Goal: Information Seeking & Learning: Learn about a topic

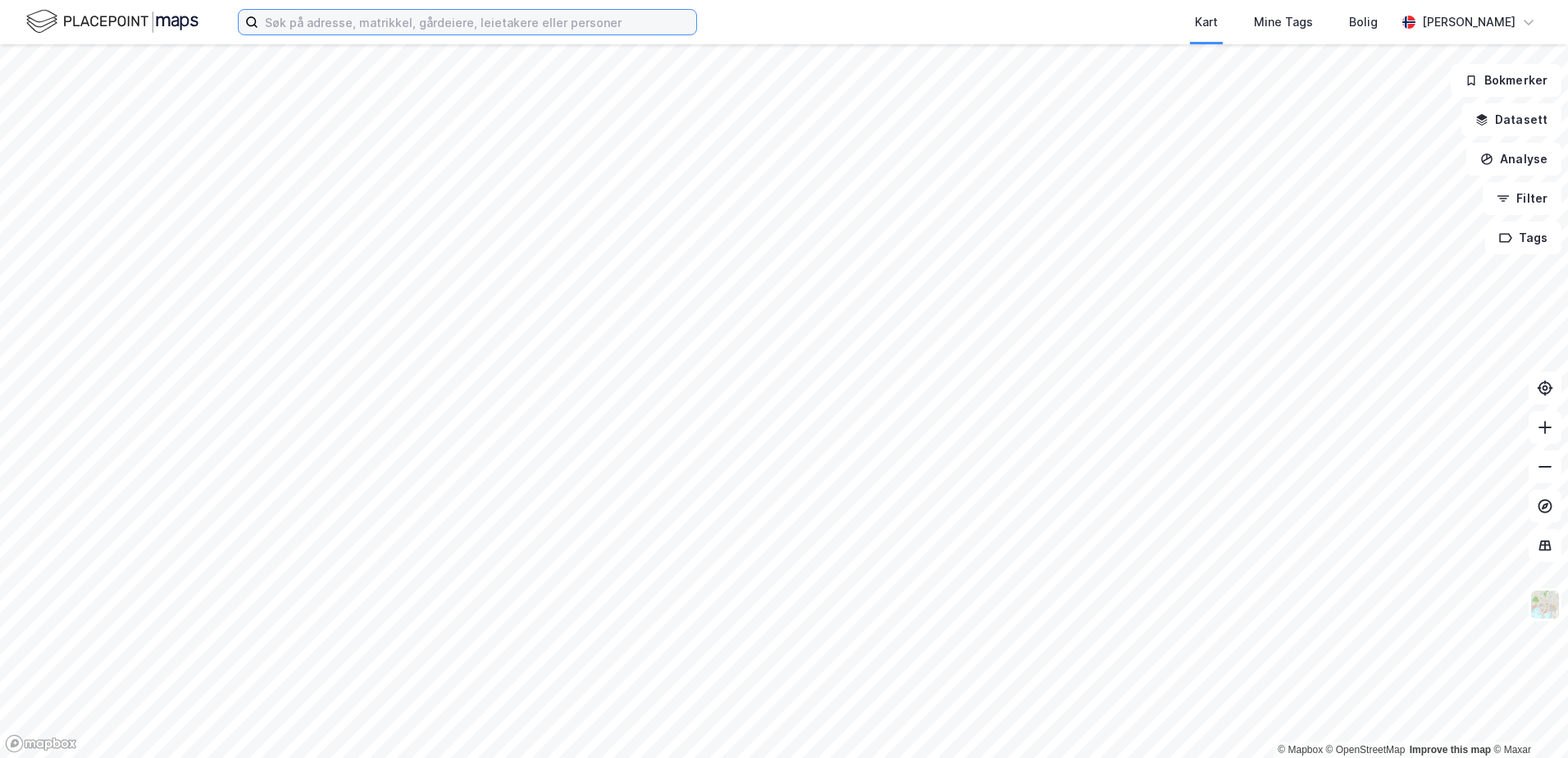
click at [370, 21] on input at bounding box center [477, 22] width 438 height 25
paste input "[PERSON_NAME]"
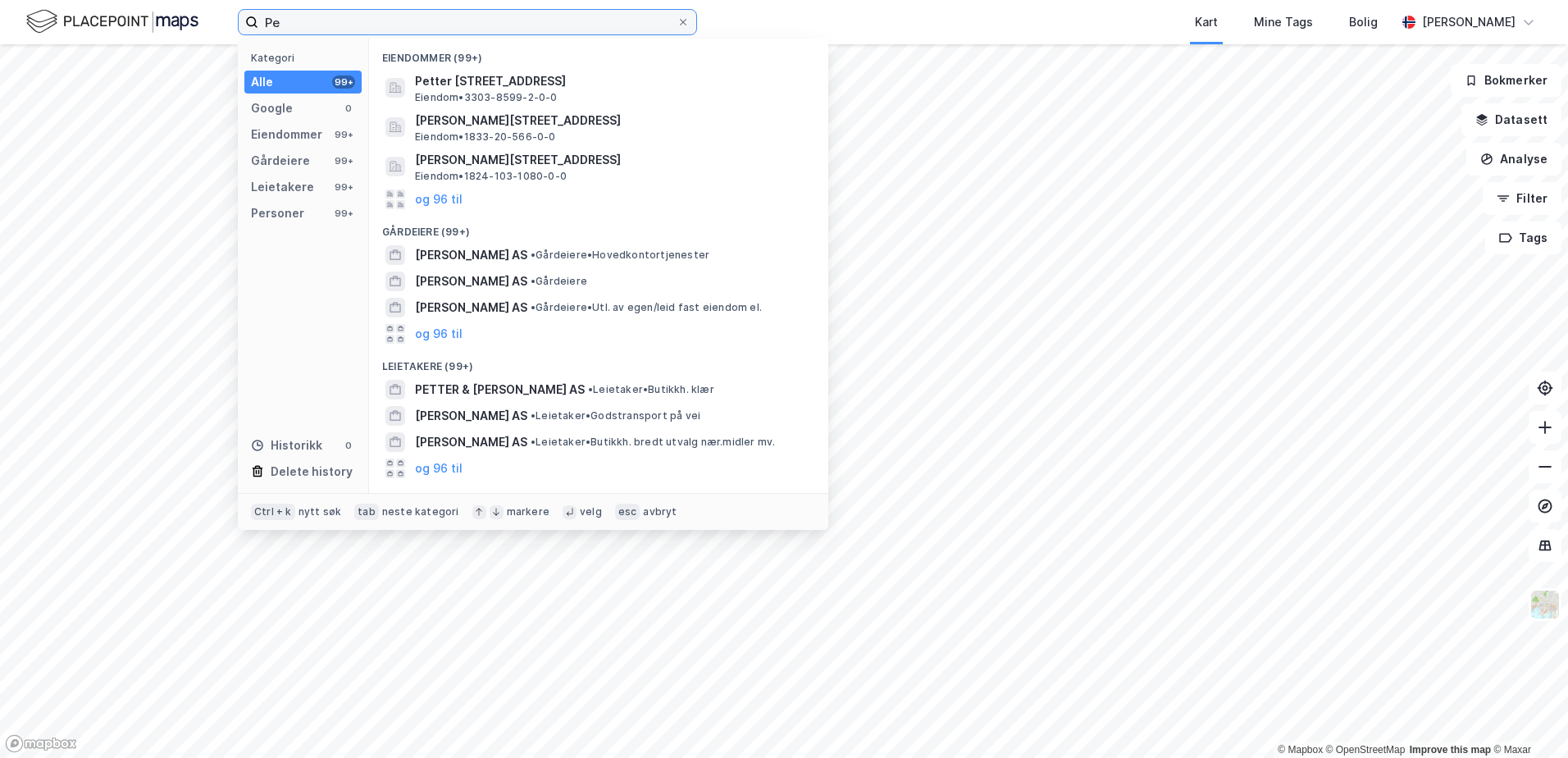
type input "P"
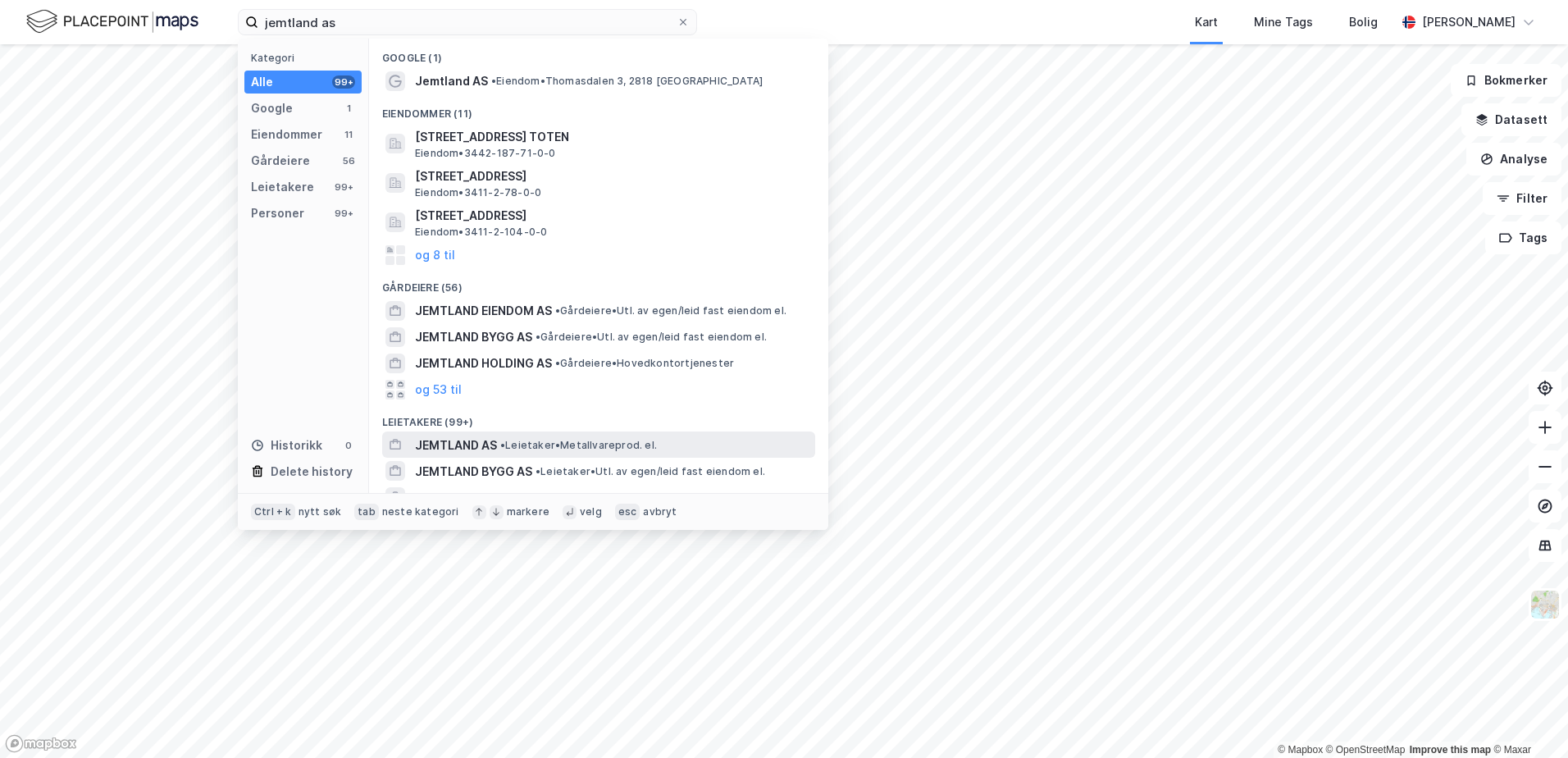
click at [447, 443] on span "JEMTLAND AS" at bounding box center [456, 445] width 82 height 20
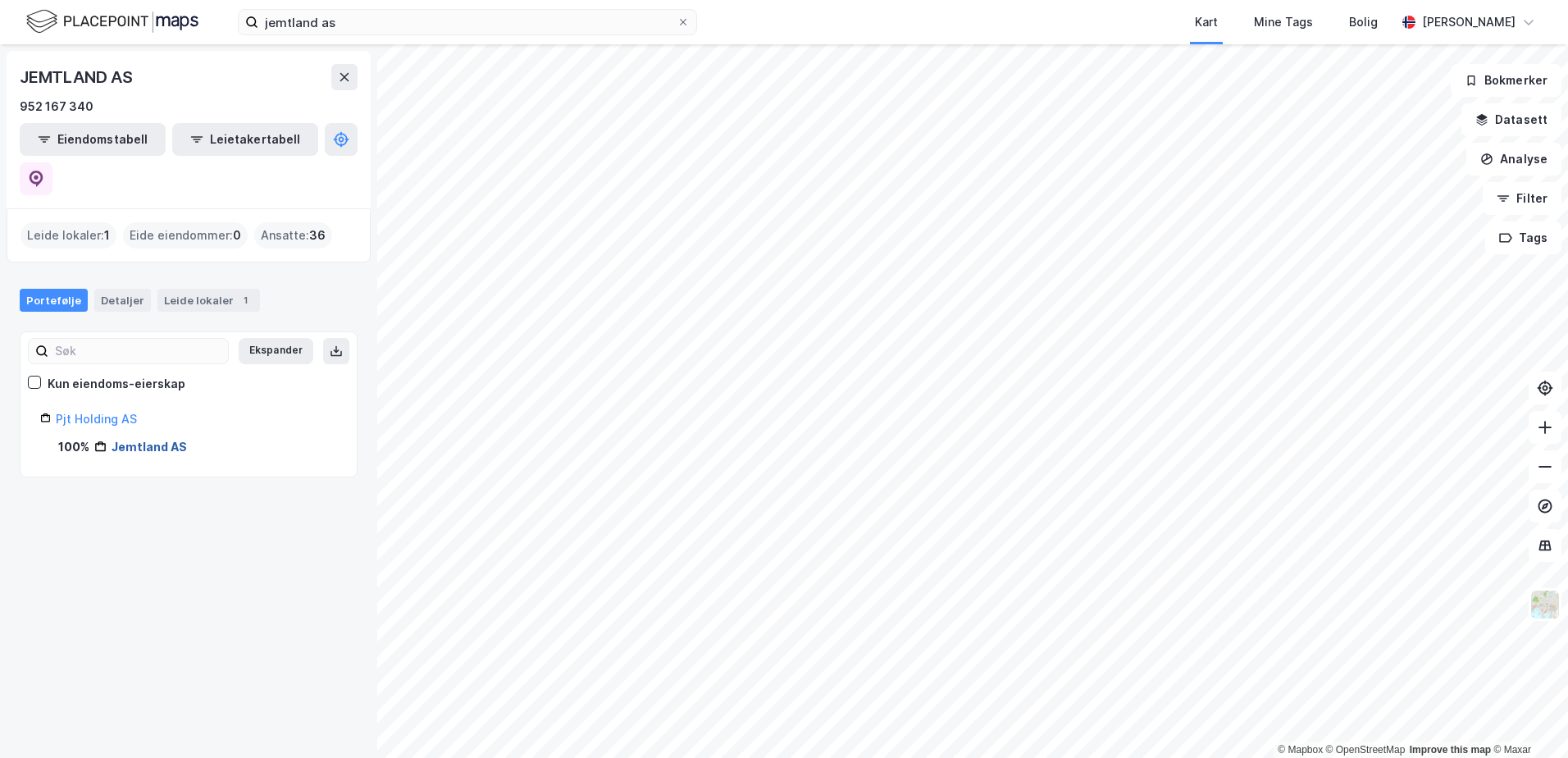
click at [142, 439] on link "Jemtland AS" at bounding box center [149, 446] width 76 height 14
click at [105, 411] on link "Pjt Holding AS" at bounding box center [97, 418] width 82 height 14
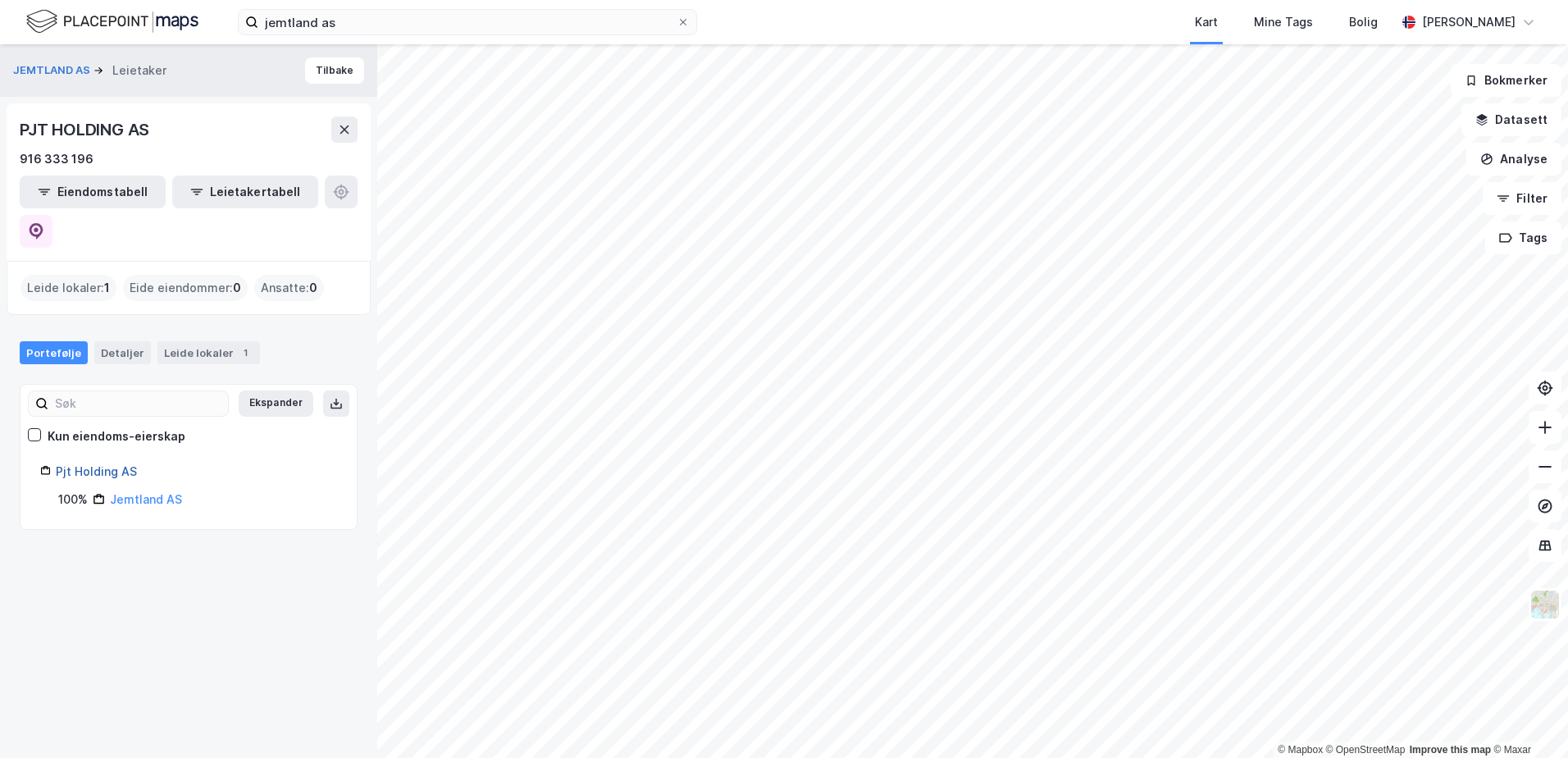
click at [88, 464] on link "Pjt Holding AS" at bounding box center [97, 471] width 82 height 14
click at [174, 342] on div "Leide lokaler 1" at bounding box center [208, 353] width 103 height 23
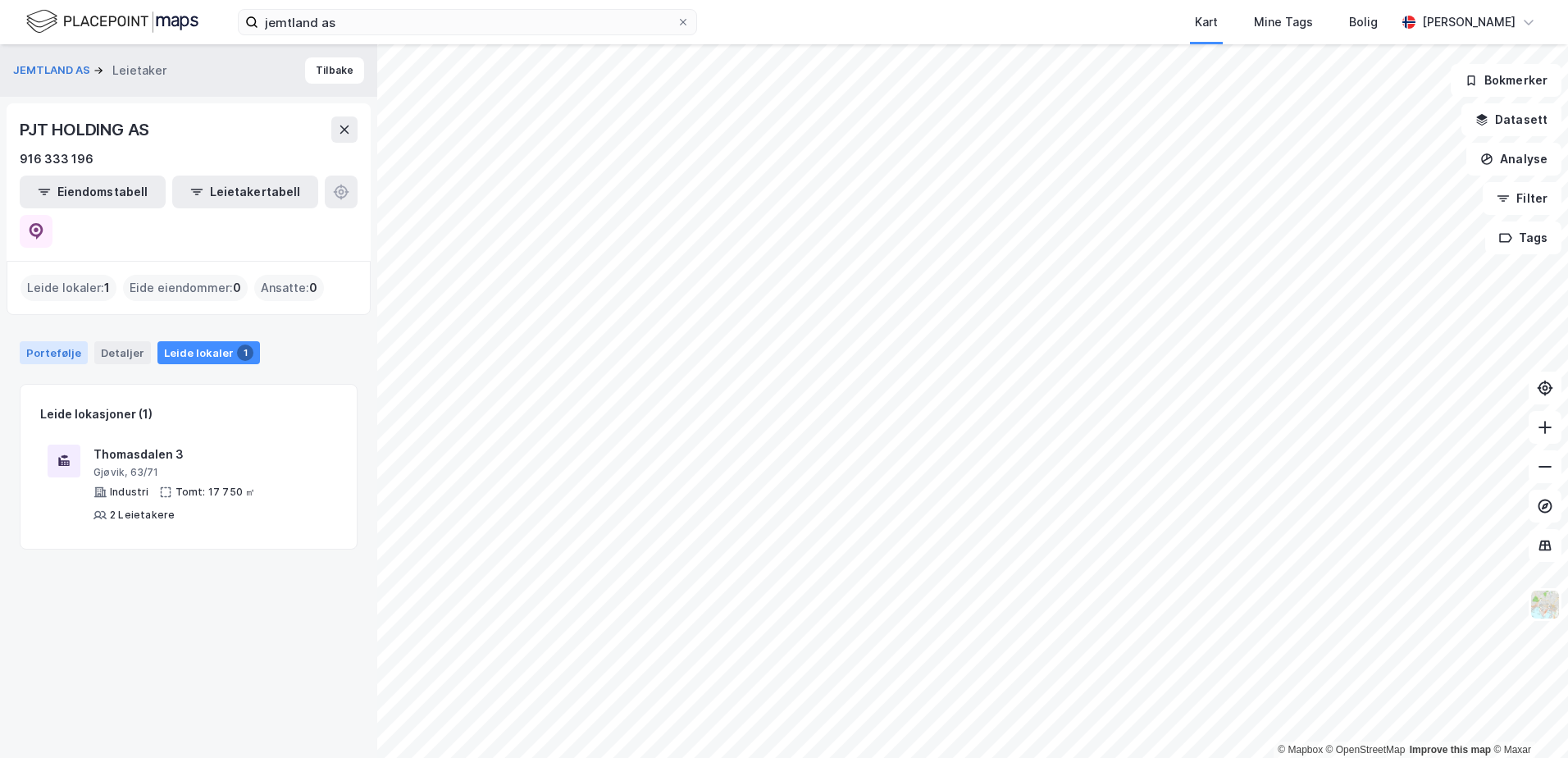
click at [79, 342] on div "Portefølje" at bounding box center [54, 353] width 68 height 23
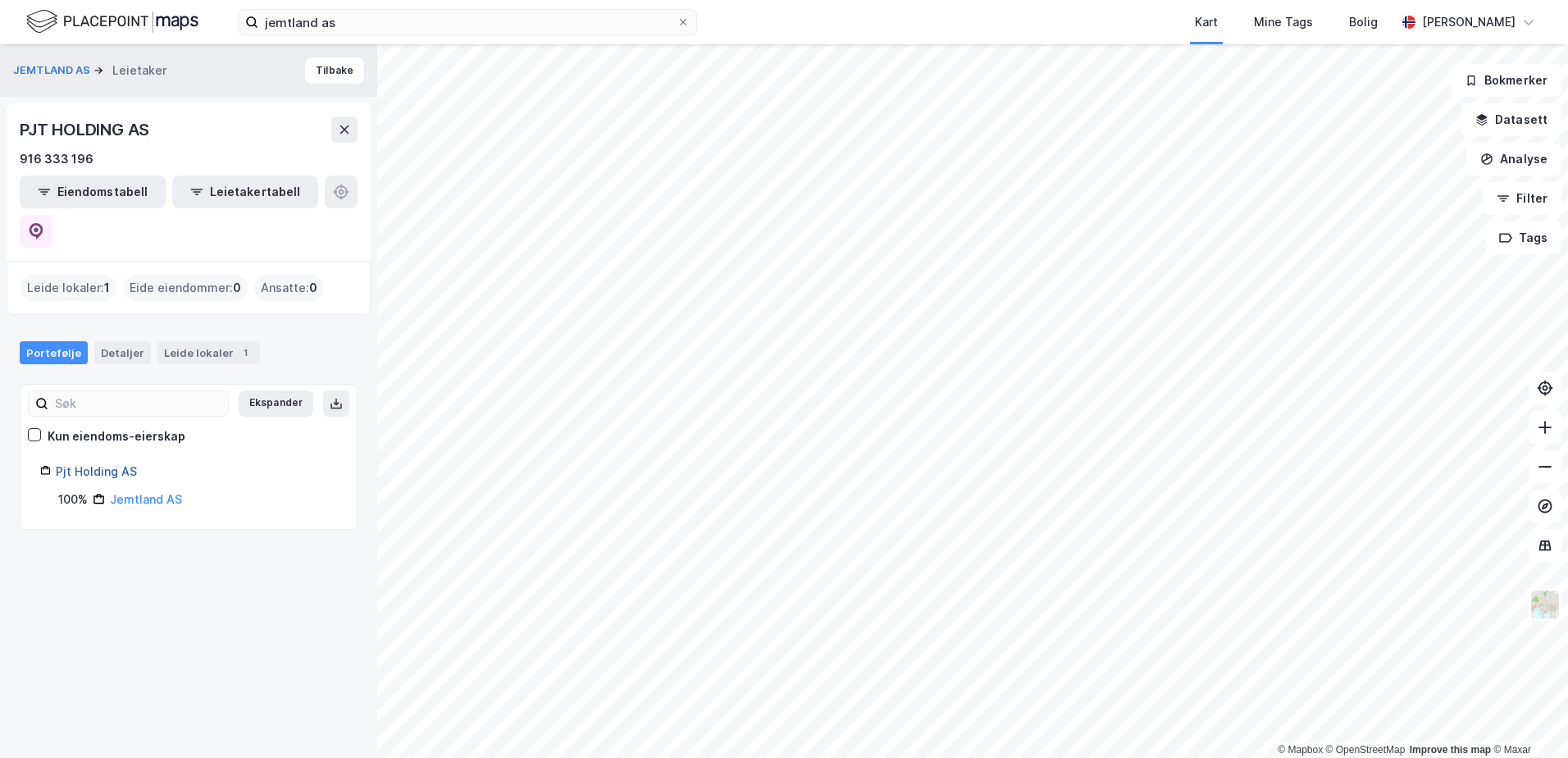
click at [124, 464] on link "Pjt Holding AS" at bounding box center [97, 471] width 82 height 14
click at [146, 492] on link "Jemtland AS" at bounding box center [145, 499] width 72 height 14
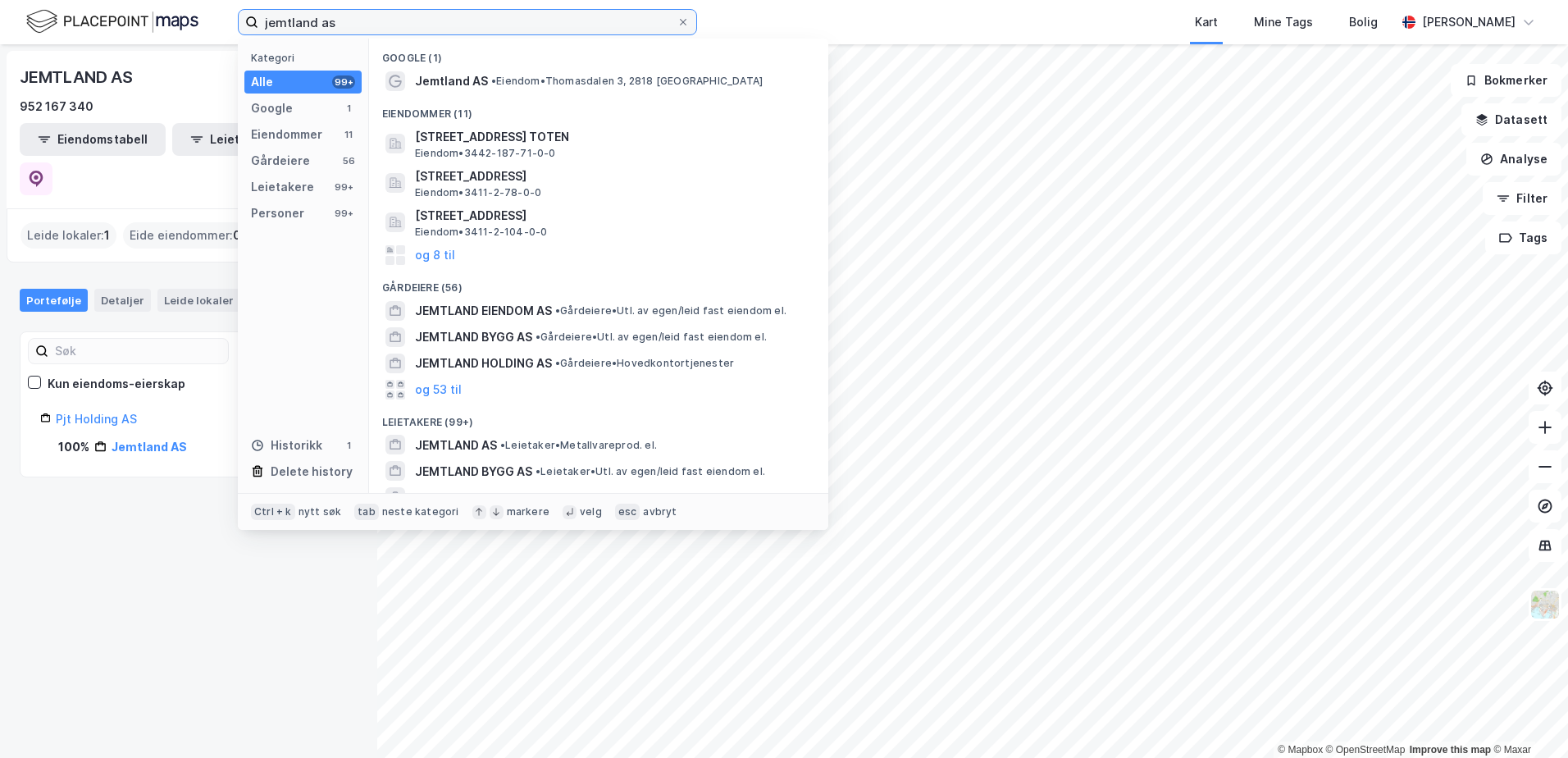
drag, startPoint x: 452, startPoint y: 27, endPoint x: 157, endPoint y: 28, distance: 295.0
click at [157, 28] on div "jemtland as Kategori Alle 99+ Google 1 Eiendommer 11 Gårdeiere 56 Leietakere 99…" at bounding box center [784, 22] width 1568 height 44
type input "[PERSON_NAME]"
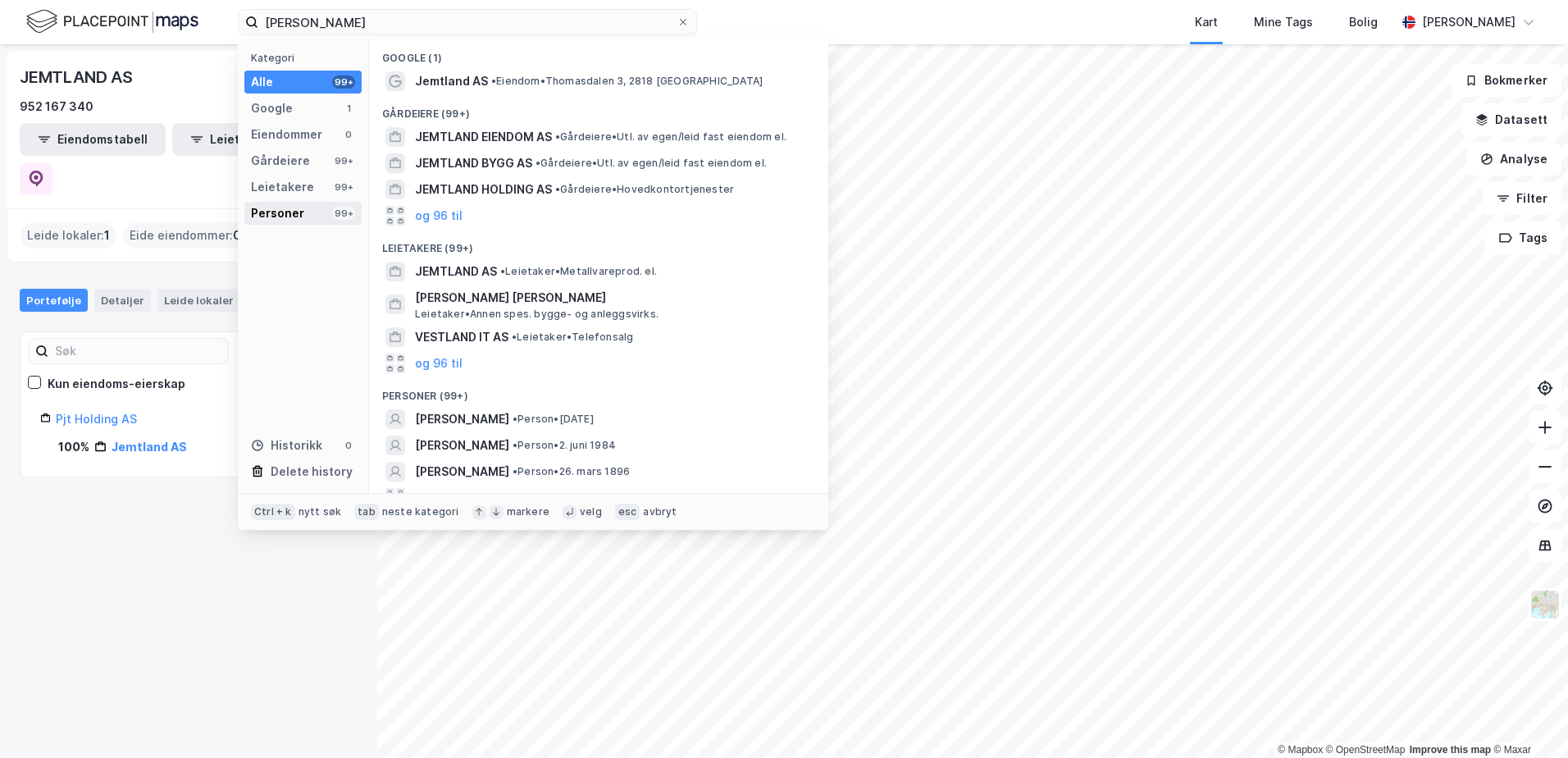
click at [331, 210] on div "Personer 99+" at bounding box center [303, 213] width 118 height 23
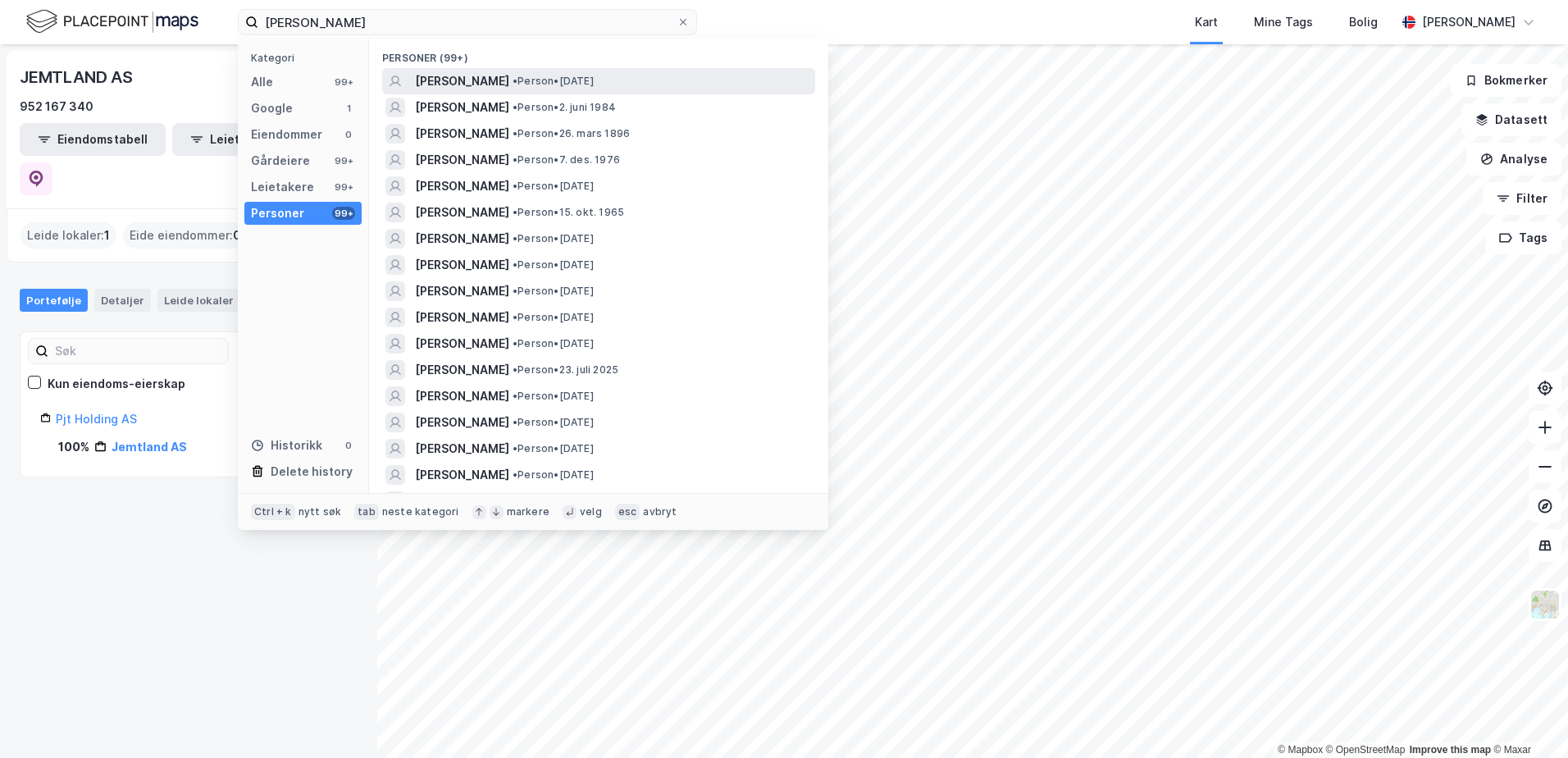
click at [465, 79] on span "[PERSON_NAME]" at bounding box center [462, 82] width 95 height 20
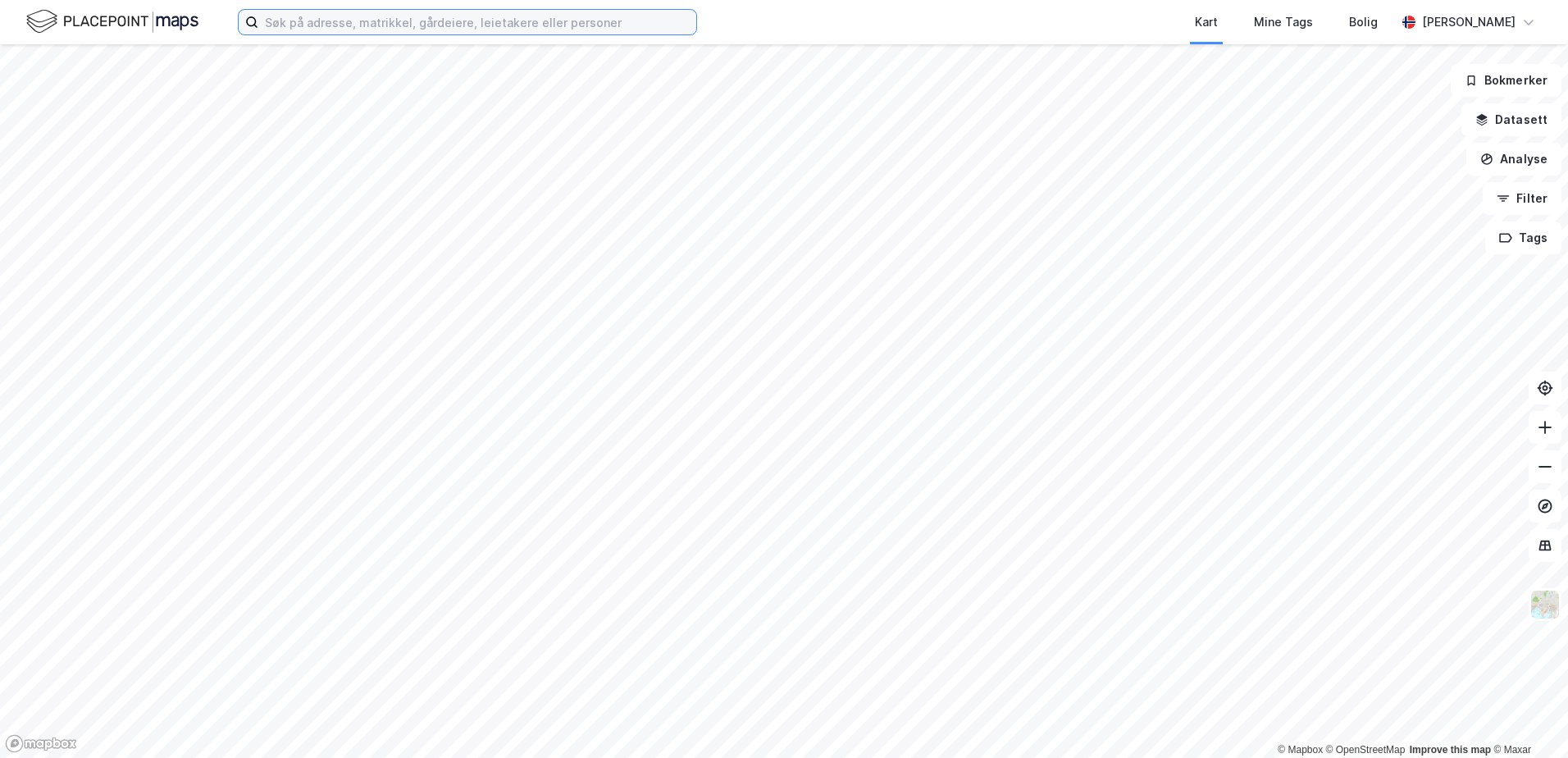
click at [387, 26] on input at bounding box center [477, 22] width 438 height 25
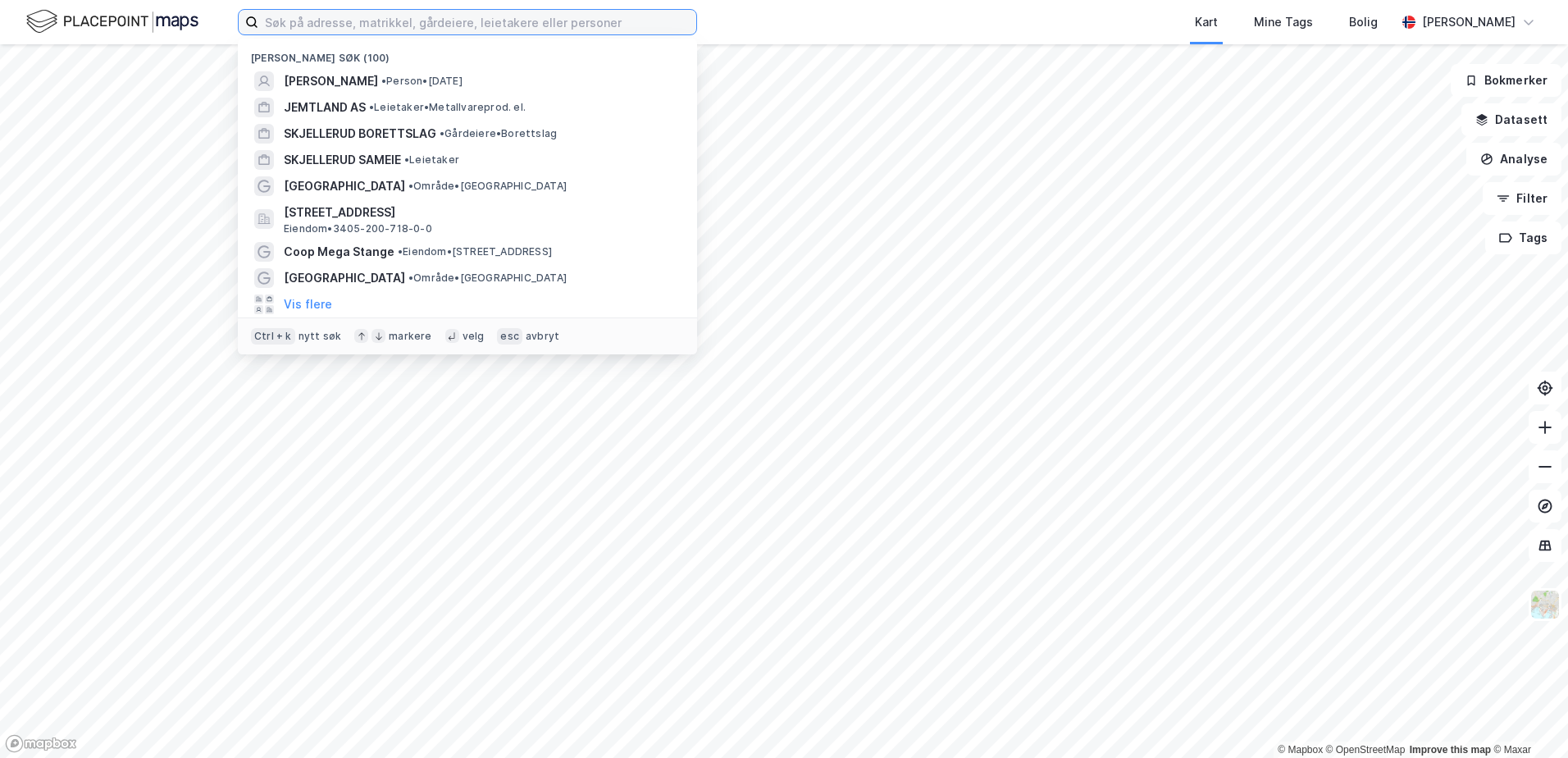
paste input "Trondhjemsvegen 56"
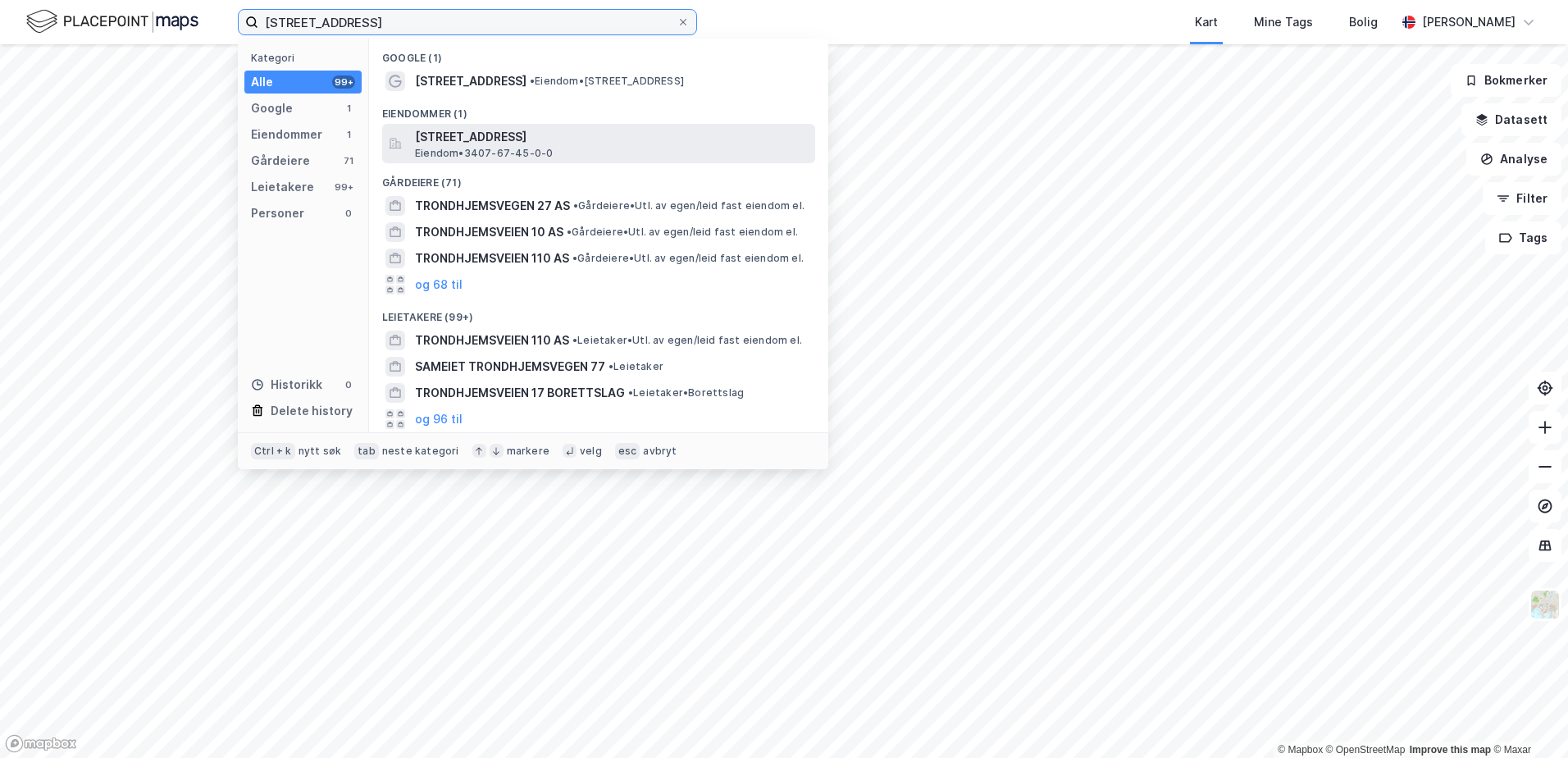
type input "Trondhjemsvegen 56"
click at [440, 146] on span "Eiendom • 3407-67-45-0-0" at bounding box center [484, 152] width 137 height 13
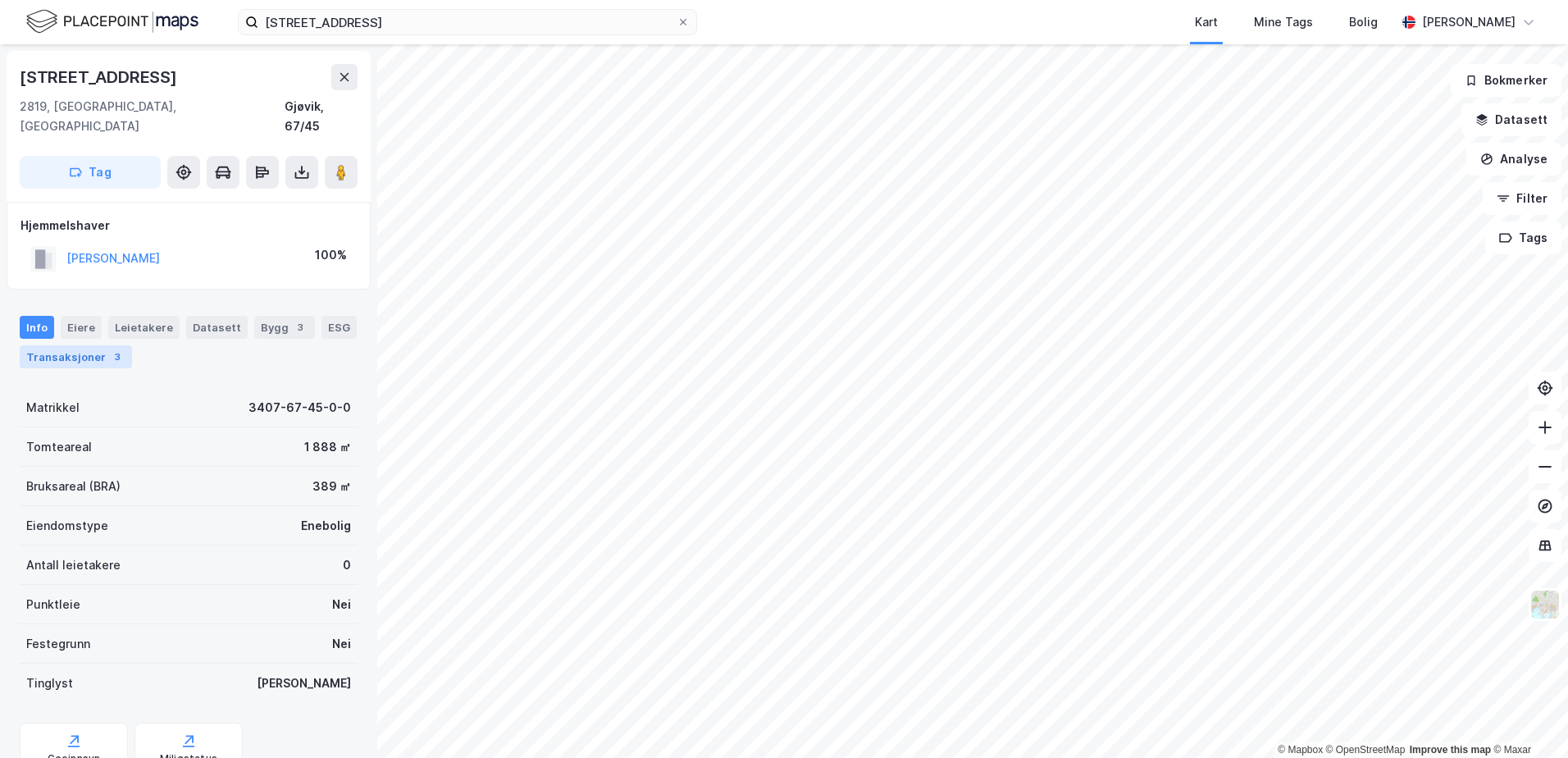
click at [114, 349] on div "3" at bounding box center [118, 357] width 16 height 16
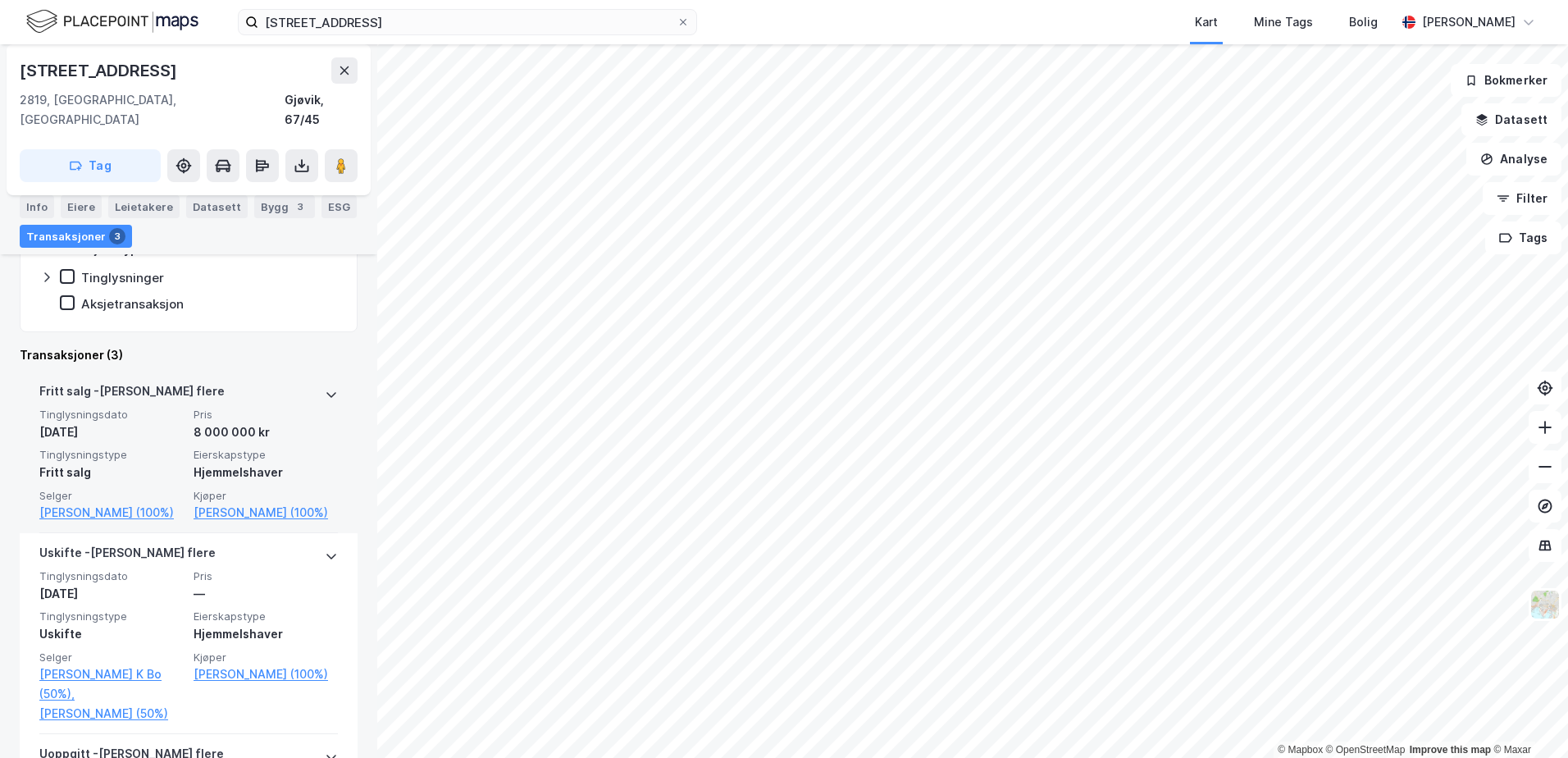
scroll to position [328, 0]
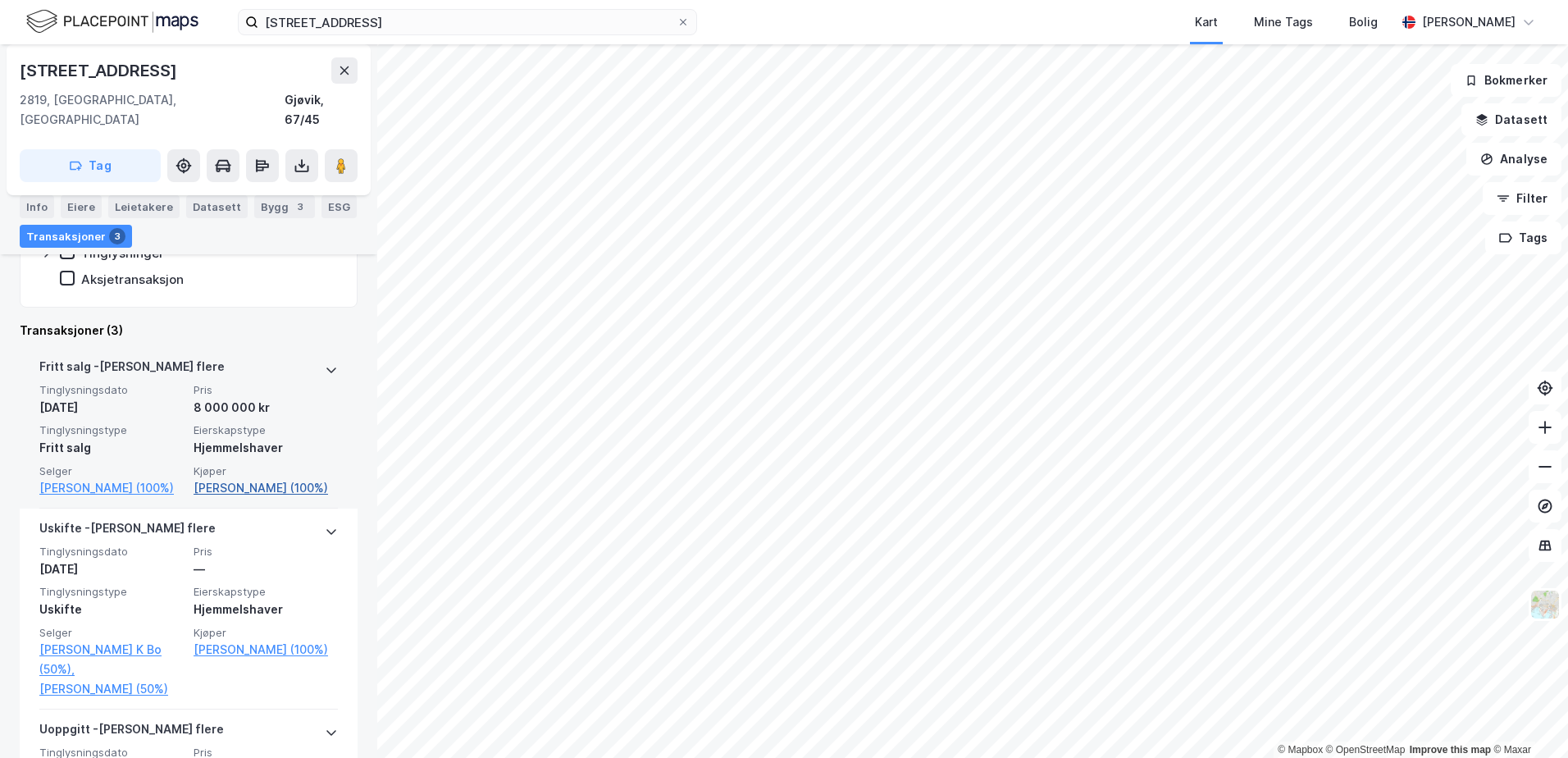
click at [238, 478] on link "Jemtland Petter (100%)" at bounding box center [265, 488] width 144 height 20
